Goal: Transaction & Acquisition: Subscribe to service/newsletter

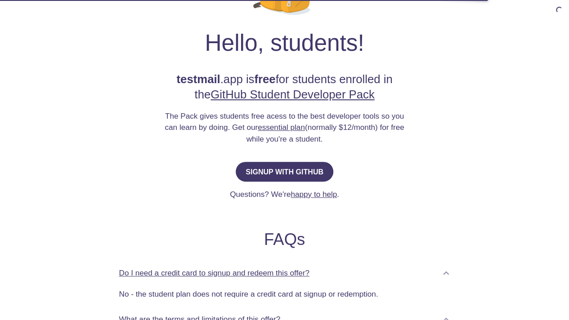
scroll to position [124, 0]
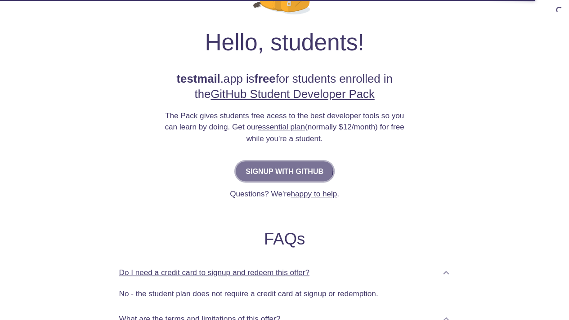
click at [281, 165] on span "Signup with GitHub" at bounding box center [285, 171] width 78 height 13
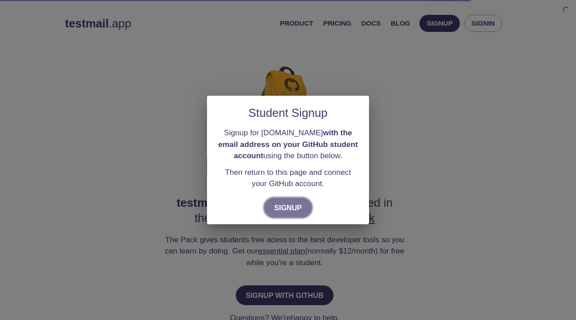
click at [295, 212] on span "Signup" at bounding box center [288, 208] width 28 height 13
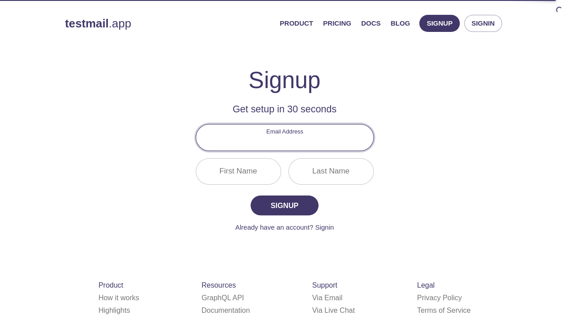
click at [289, 143] on input "Email Address" at bounding box center [284, 138] width 177 height 26
type input "[EMAIL_ADDRESS][DOMAIN_NAME]"
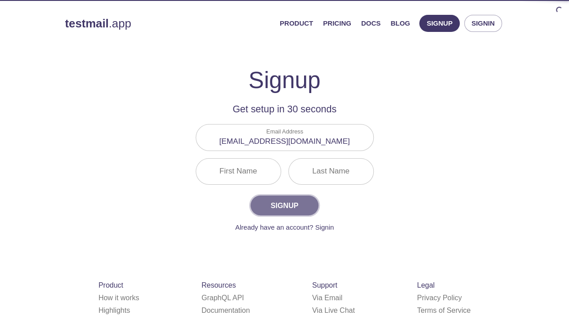
click at [286, 201] on span "Signup" at bounding box center [285, 205] width 48 height 13
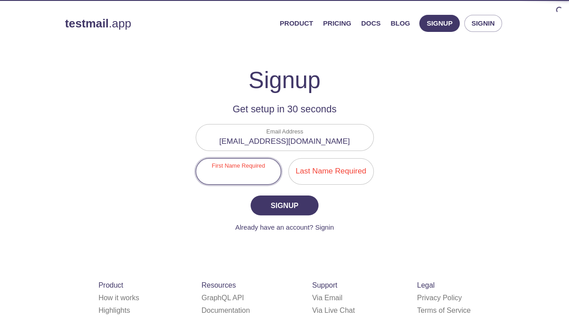
click at [250, 166] on input "First Name Required" at bounding box center [238, 172] width 85 height 26
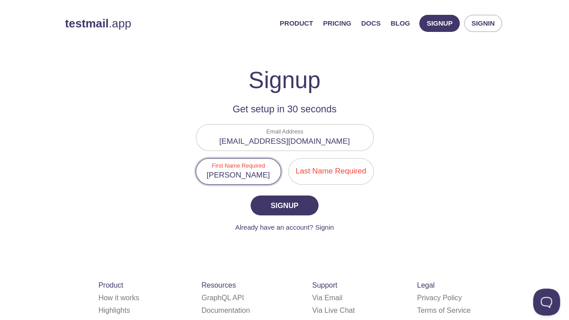
type input "[PERSON_NAME]"
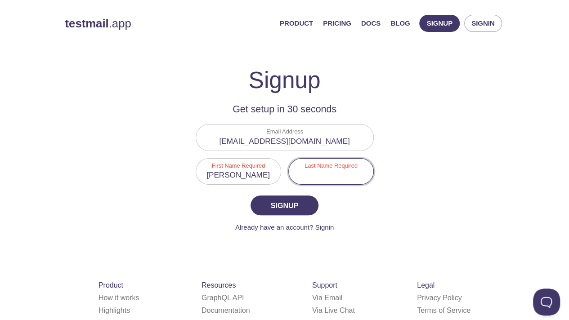
click at [327, 164] on input "Last Name Required" at bounding box center [331, 172] width 85 height 26
type input "[PERSON_NAME]"
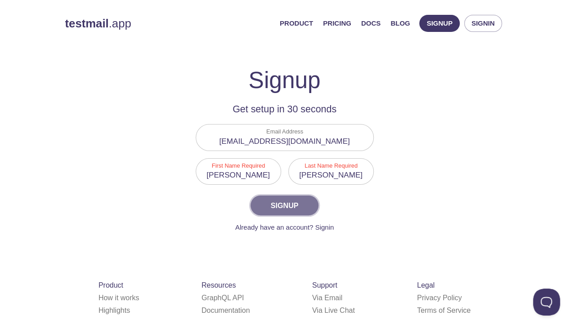
click at [290, 202] on span "Signup" at bounding box center [285, 205] width 48 height 13
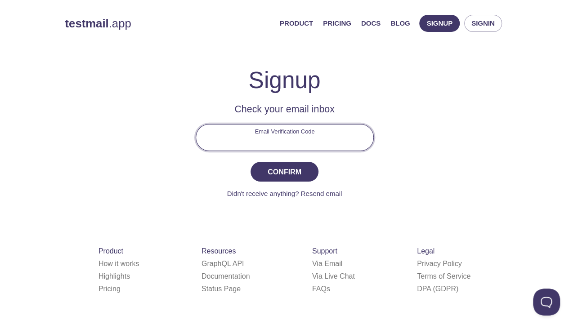
click at [251, 136] on input "Email Verification Code" at bounding box center [284, 138] width 177 height 26
type input "66S2BNK"
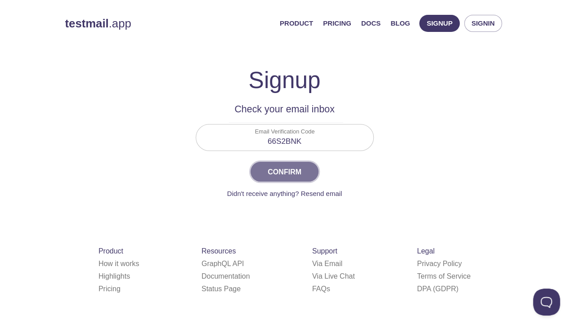
click at [291, 170] on span "Confirm" at bounding box center [285, 172] width 48 height 13
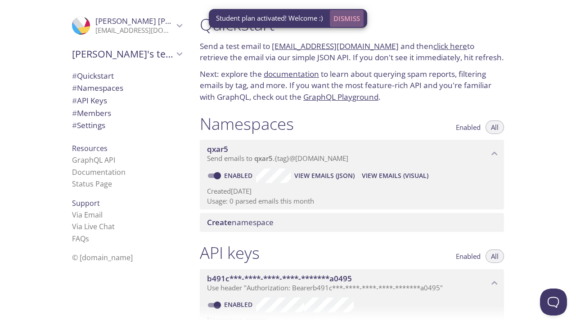
click at [345, 22] on span "Dismiss" at bounding box center [347, 19] width 27 height 12
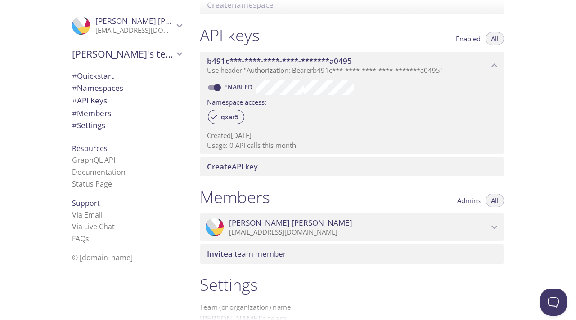
scroll to position [320, 0]
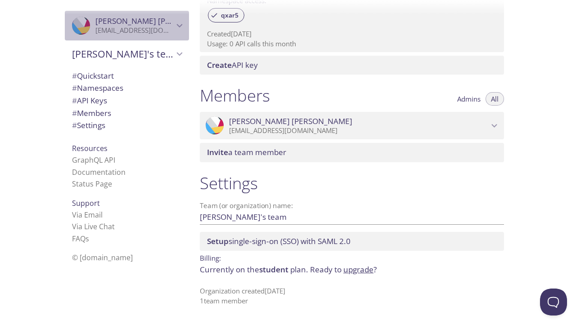
click at [174, 28] on icon "Aashutosh Thakur" at bounding box center [180, 26] width 12 height 12
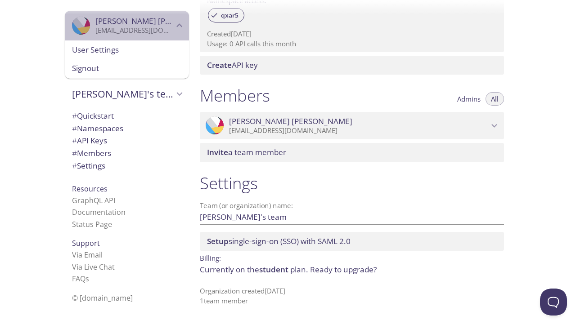
click at [174, 28] on icon "Aashutosh Thakur" at bounding box center [180, 26] width 12 height 12
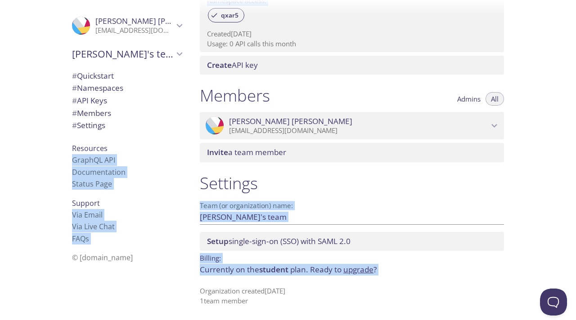
drag, startPoint x: 40, startPoint y: 15, endPoint x: 406, endPoint y: 279, distance: 451.5
click at [406, 279] on div ".cls-1 { fill: #6d5ca8; } .cls-2 { fill: #3fc191; } .cls-3 { fill: #3b4752; } .…" at bounding box center [288, 160] width 576 height 320
copy div "LoremIP DOL Sitametconsec Adipis Elit Seddoei Tem Incid Utl Etdo Magn ALI e © a…"
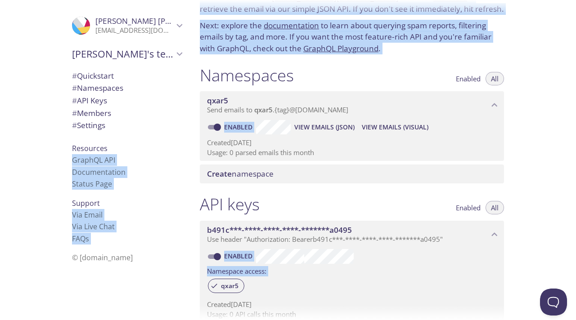
scroll to position [0, 0]
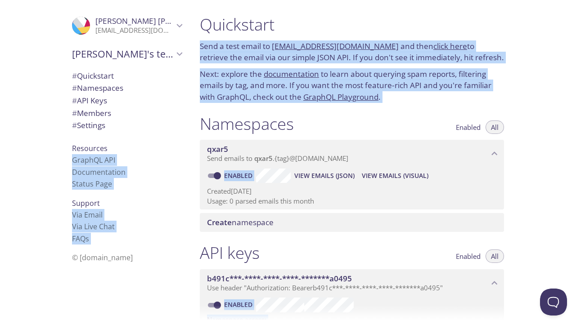
click at [293, 123] on h1 "Namespaces" at bounding box center [247, 124] width 94 height 20
click at [263, 118] on h1 "Namespaces" at bounding box center [247, 124] width 94 height 20
click at [221, 117] on h1 "Namespaces" at bounding box center [247, 124] width 94 height 20
click at [414, 77] on p "Next: explore the documentation to learn about querying spam reports, filtering…" at bounding box center [352, 85] width 304 height 35
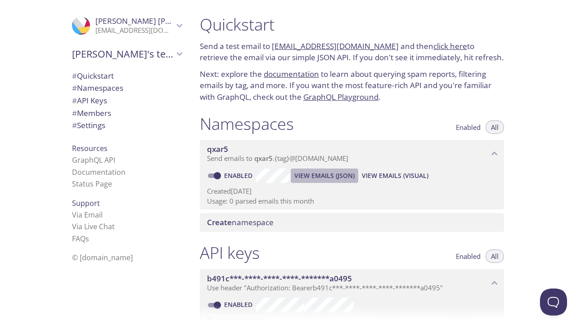
click at [315, 181] on span "View Emails (JSON)" at bounding box center [324, 176] width 60 height 11
